Goal: Information Seeking & Learning: Learn about a topic

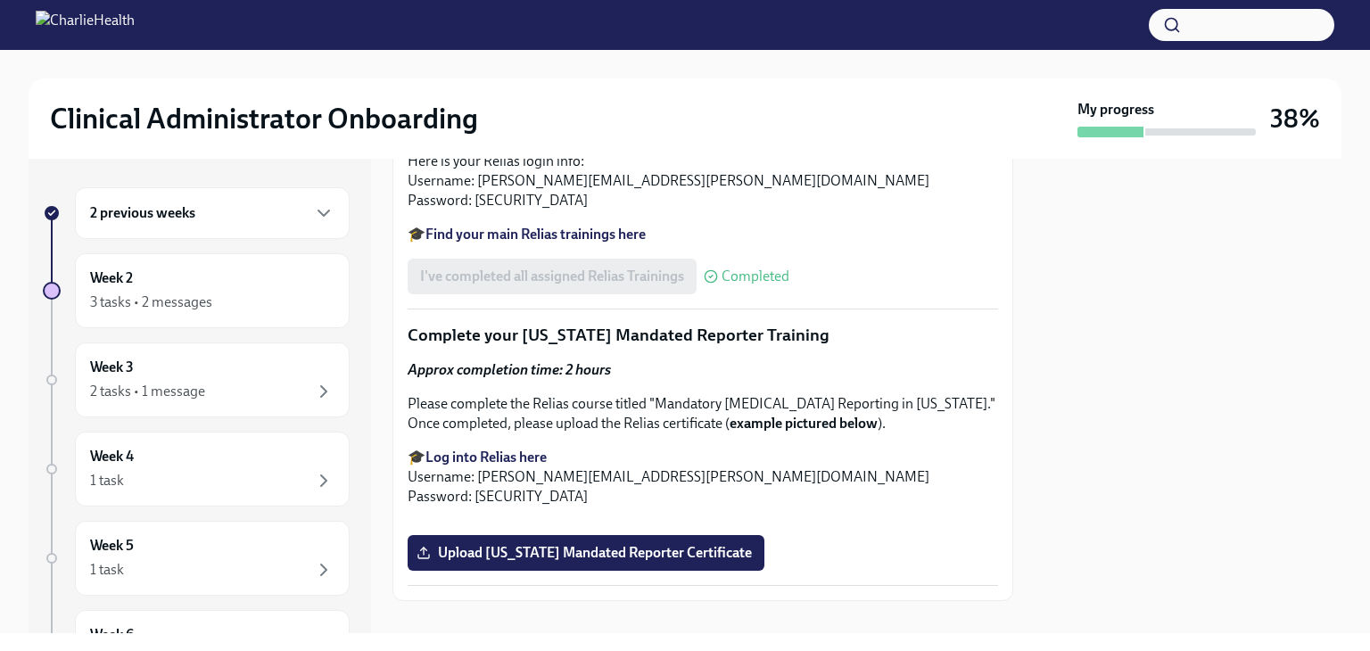
scroll to position [1453, 0]
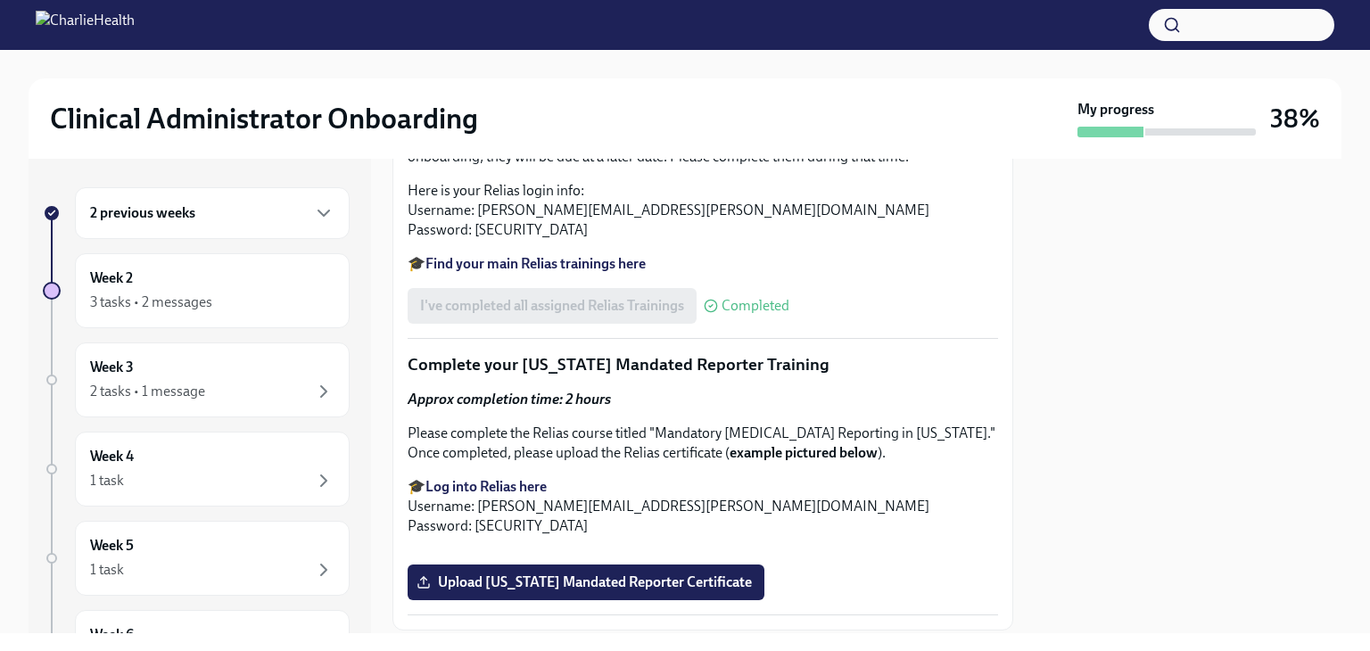
click at [542, 272] on strong "Find your main Relias trainings here" at bounding box center [536, 263] width 220 height 17
drag, startPoint x: 443, startPoint y: 390, endPoint x: 789, endPoint y: 385, distance: 346.2
click at [789, 74] on li "Employee Orientation and Handbook Acknowledgement" at bounding box center [720, 64] width 555 height 20
copy li "Employee Orientation and Handbook Acknowledgement"
click at [539, 94] on li "Ethics/ Code of Conduct" at bounding box center [720, 84] width 555 height 20
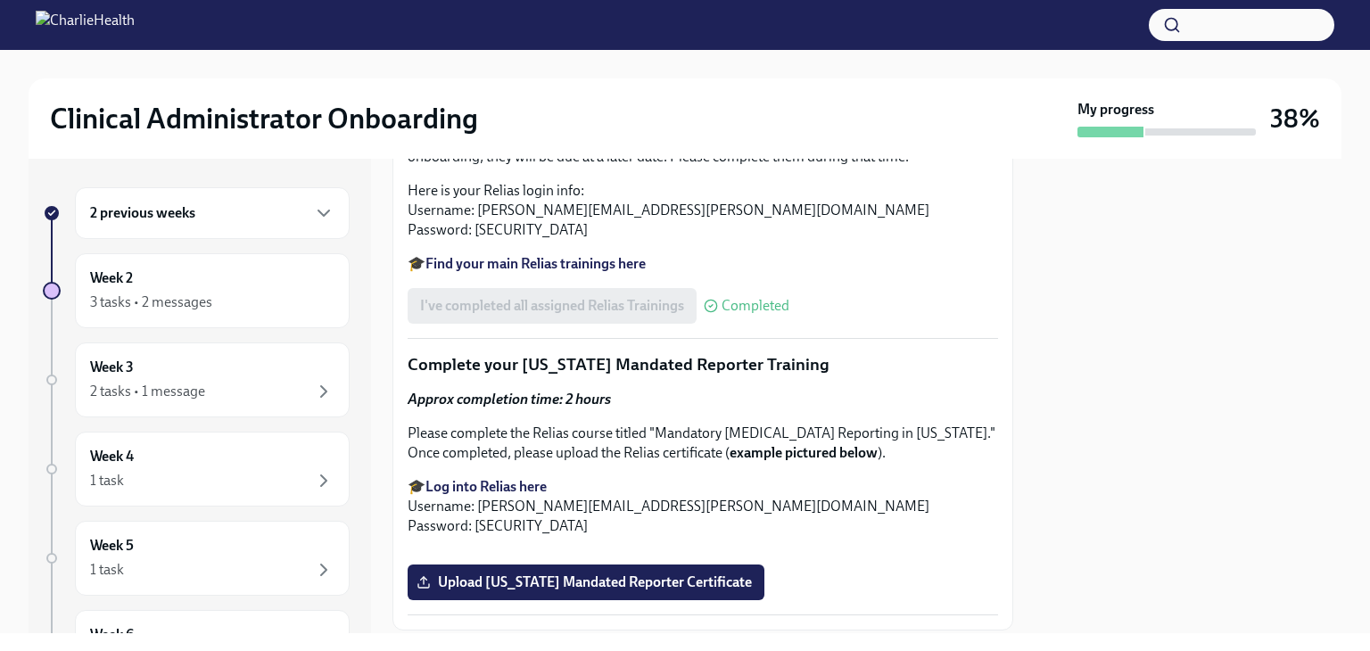
click at [539, 94] on li "Ethics/ Code of Conduct" at bounding box center [720, 84] width 555 height 20
click at [542, 94] on li "Ethics/ Code of Conduct" at bounding box center [720, 84] width 555 height 20
copy div "Ethics/ Code of Conduct"
click at [535, 74] on li "Employee Orientation and Handbook Acknowledgement" at bounding box center [720, 64] width 555 height 20
drag, startPoint x: 459, startPoint y: 343, endPoint x: 700, endPoint y: 358, distance: 242.2
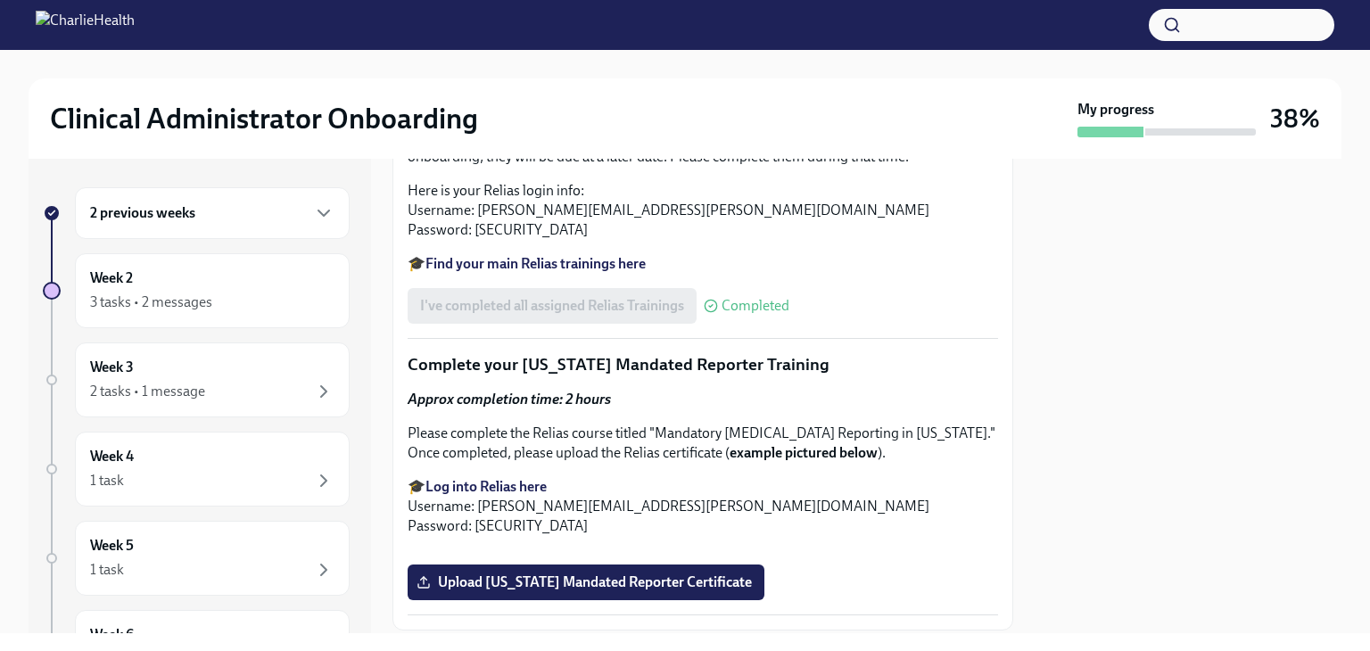
click at [700, 94] on ul "Cultural Awareness and Humility De-Escalation Techniques Employee Orientation a…" at bounding box center [703, 54] width 591 height 79
drag, startPoint x: 675, startPoint y: 341, endPoint x: 649, endPoint y: 344, distance: 26.1
click at [674, 35] on li "Cultural Awareness and Humility" at bounding box center [720, 25] width 555 height 20
click at [594, 35] on li "Cultural Awareness and Humility" at bounding box center [720, 25] width 555 height 20
drag, startPoint x: 636, startPoint y: 340, endPoint x: 421, endPoint y: 345, distance: 215.1
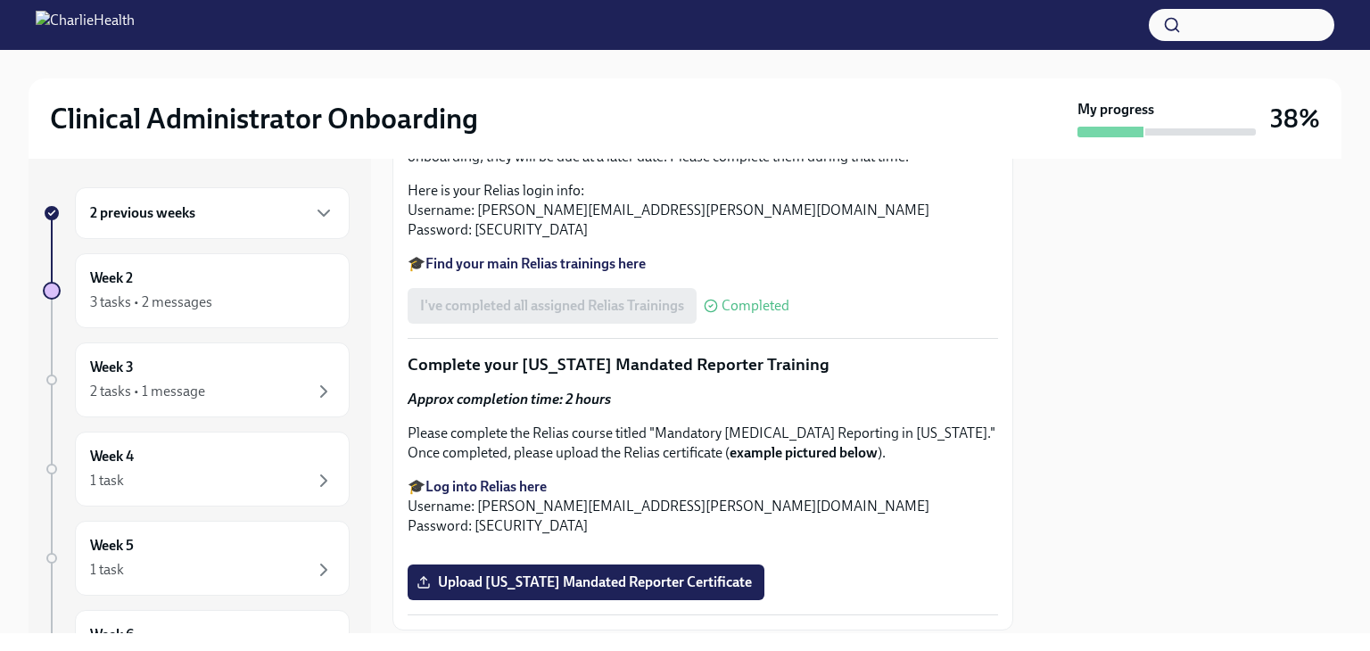
click at [421, 94] on ul "Cultural Awareness and Humility De-Escalation Techniques Employee Orientation a…" at bounding box center [703, 54] width 591 height 79
copy li "Cultural Awareness and Humilit"
